Goal: Information Seeking & Learning: Learn about a topic

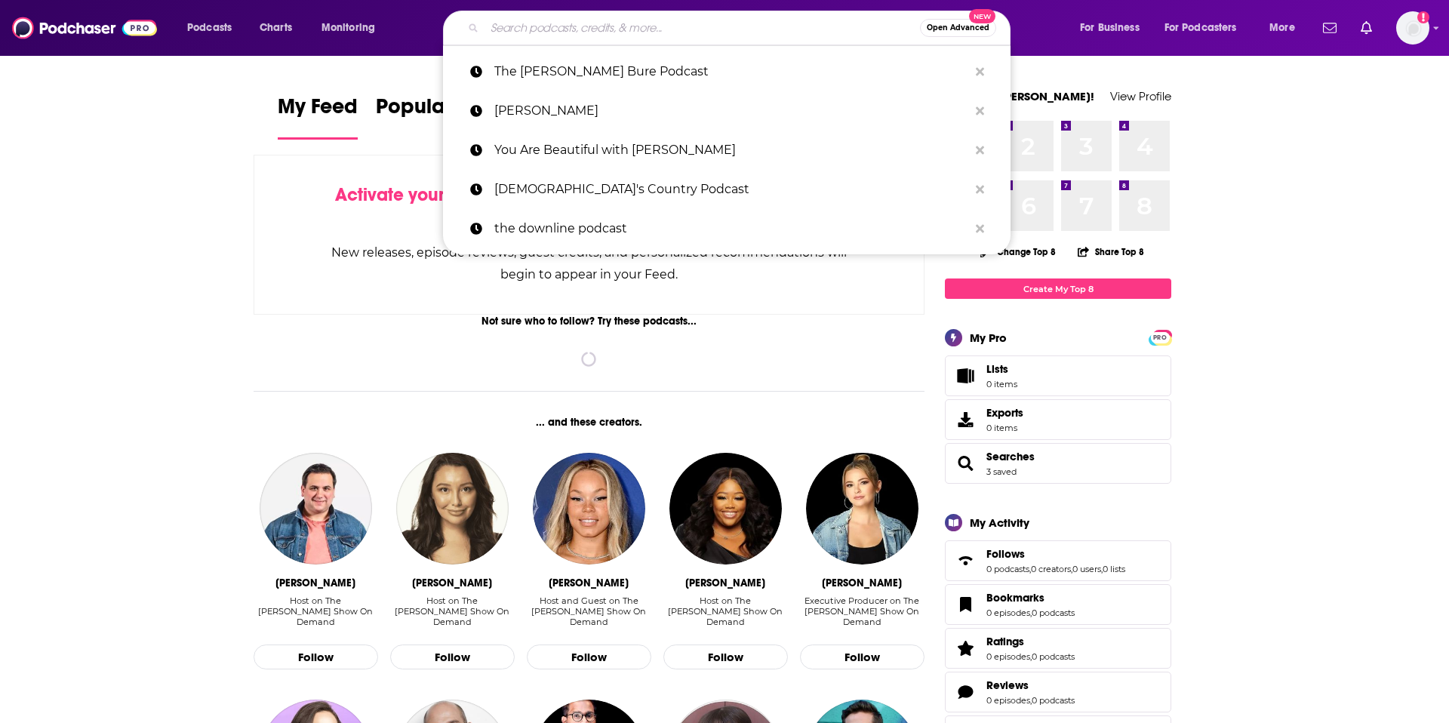
click at [540, 21] on input "Search podcasts, credits, & more..." at bounding box center [703, 28] width 436 height 24
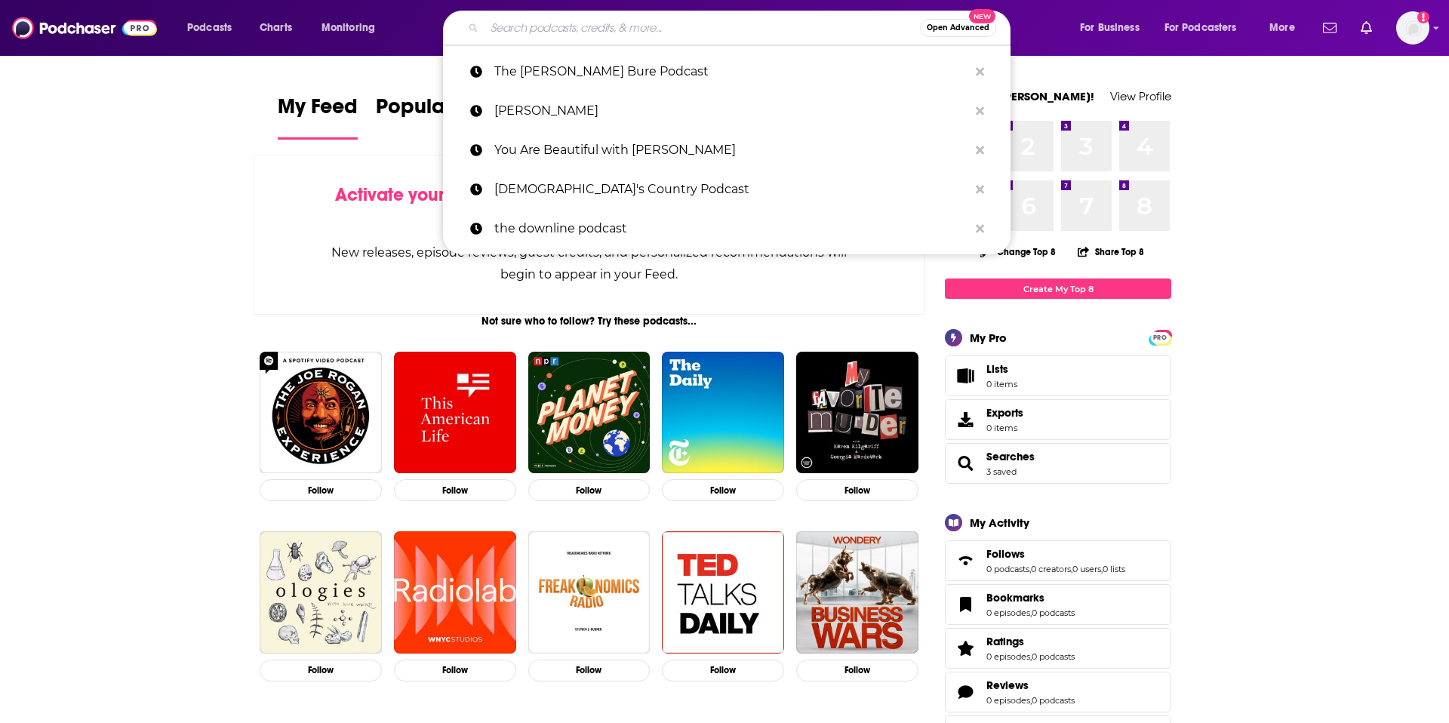
paste input "The Deep End with [PERSON_NAME]"
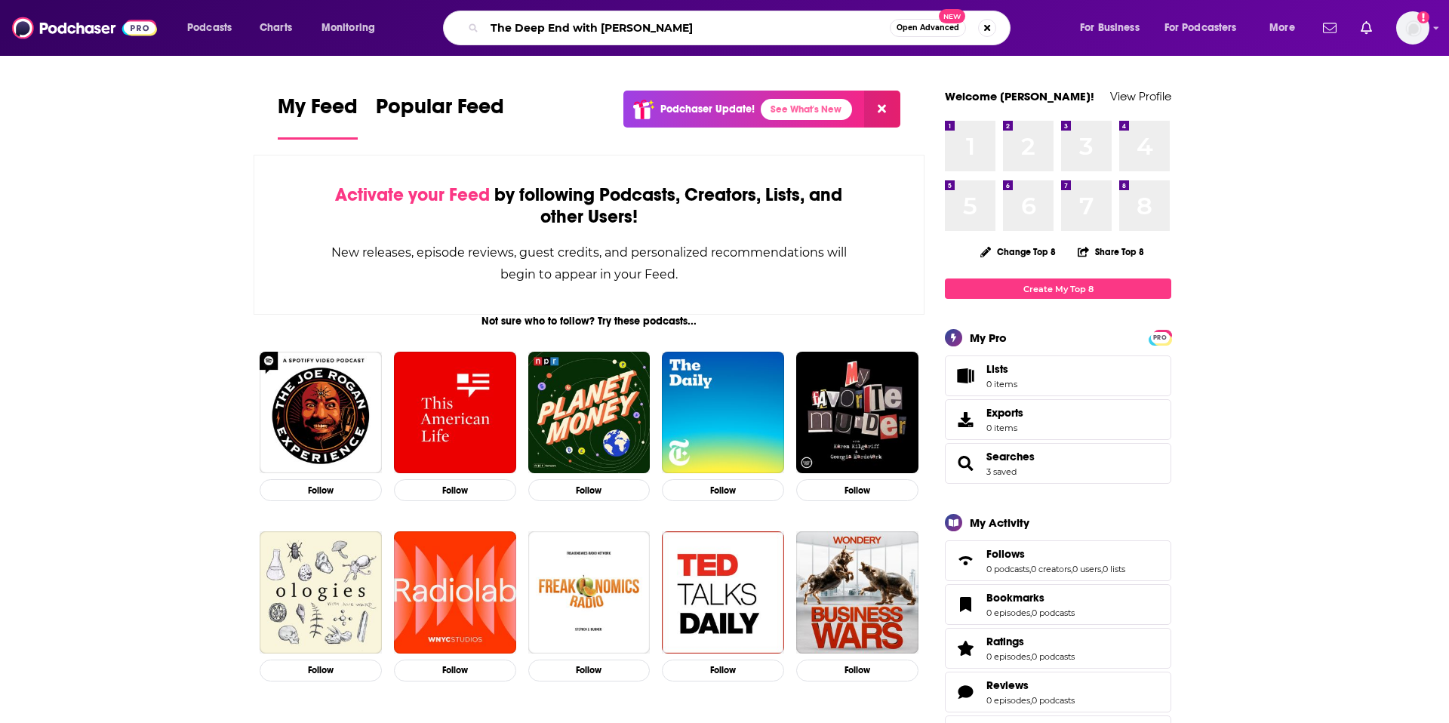
type input "The Deep End with [PERSON_NAME]"
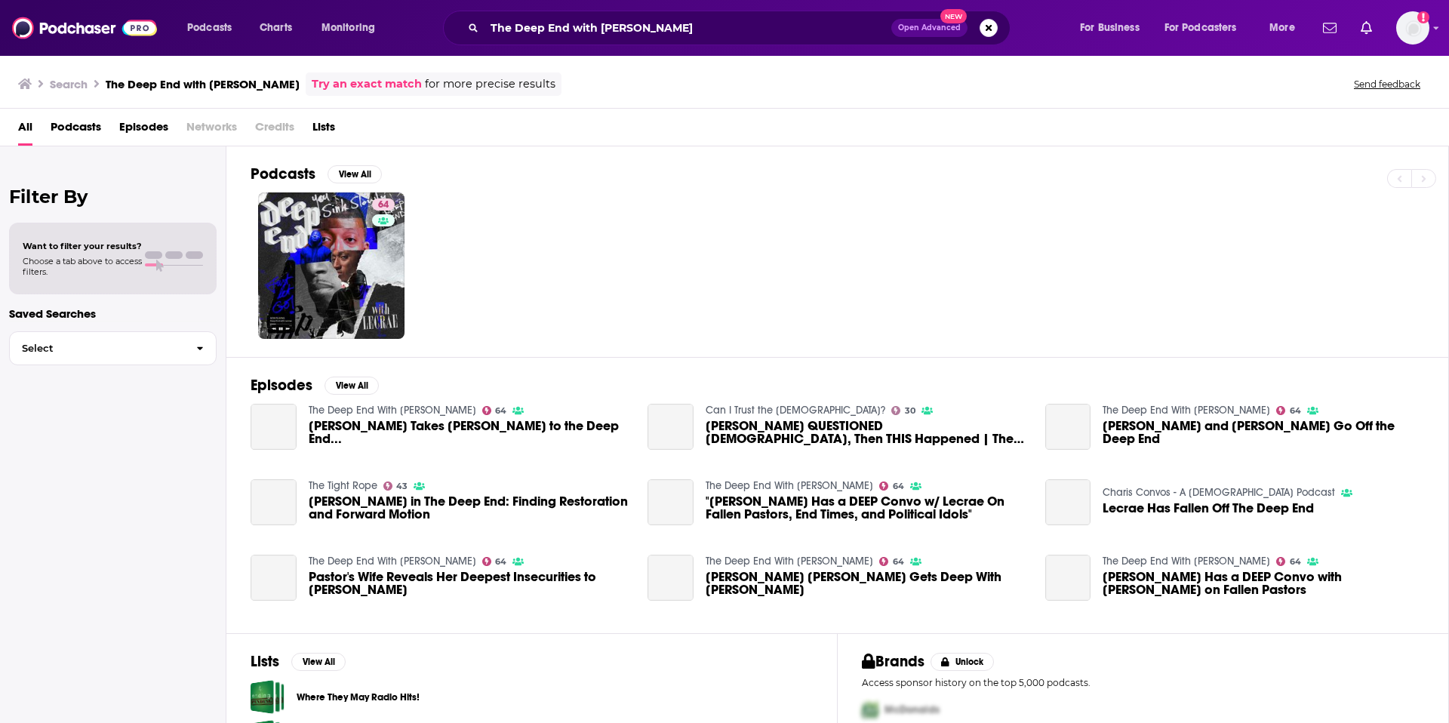
click at [357, 252] on link "64" at bounding box center [331, 266] width 146 height 146
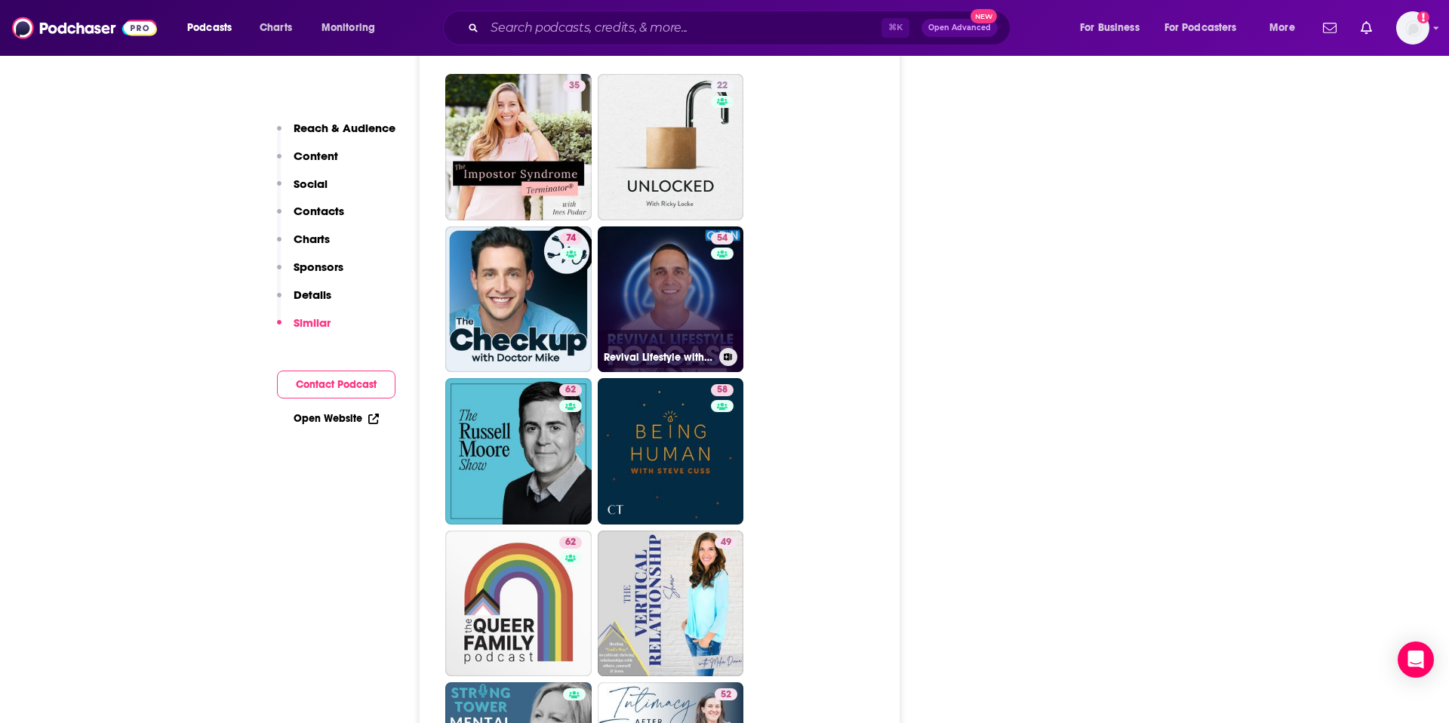
scroll to position [2847, 0]
